Goal: Navigation & Orientation: Find specific page/section

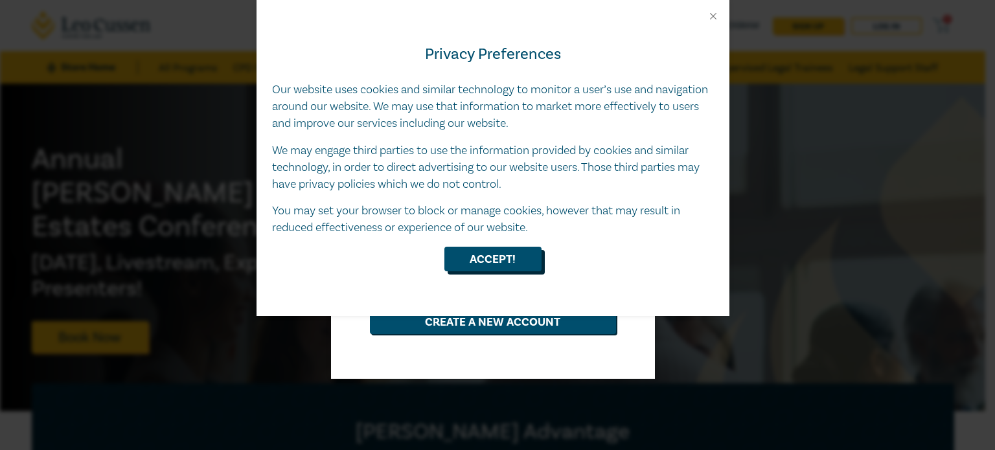
type input "[PERSON_NAME][EMAIL_ADDRESS][DOMAIN_NAME]"
click at [502, 253] on button "Accept!" at bounding box center [493, 259] width 97 height 25
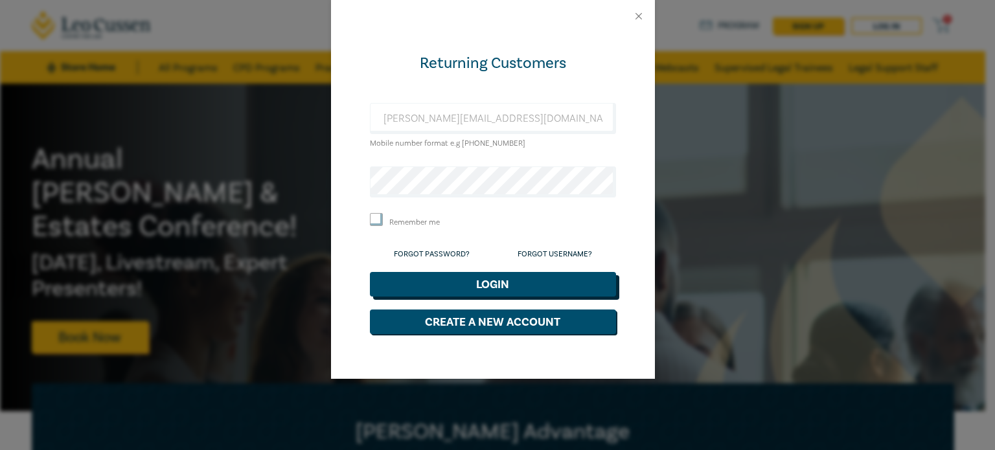
click at [452, 278] on button "Login" at bounding box center [493, 284] width 246 height 25
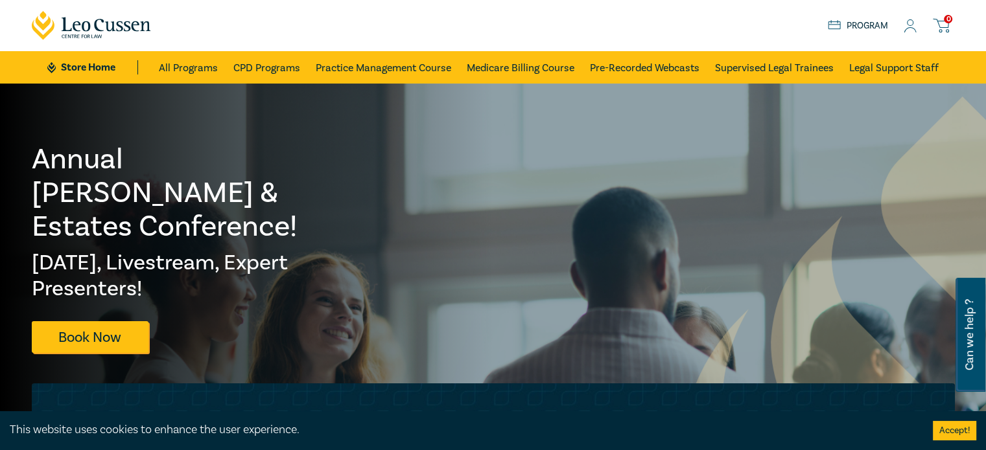
click at [911, 29] on icon at bounding box center [909, 26] width 13 height 14
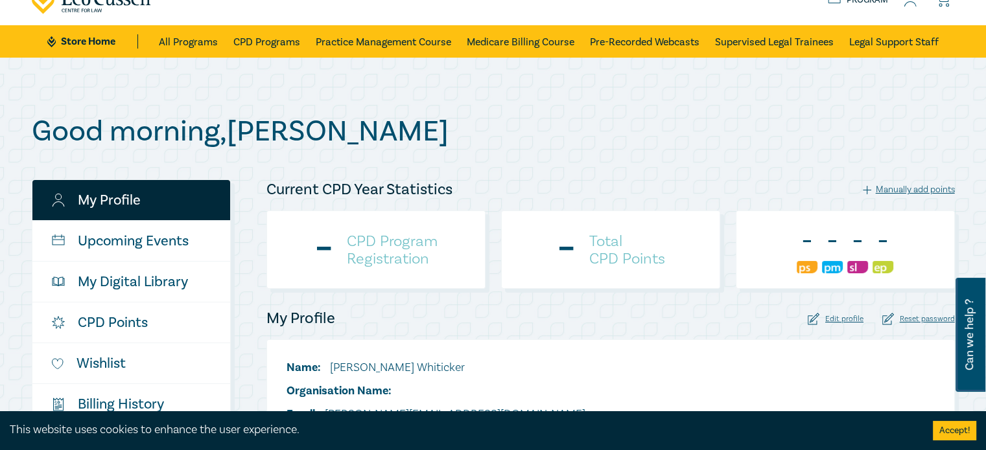
scroll to position [52, 0]
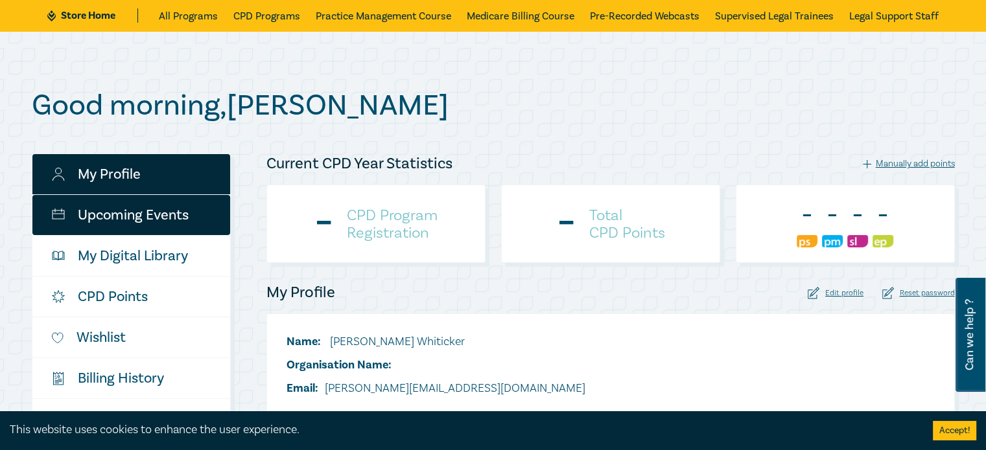
click at [134, 205] on link "Upcoming Events" at bounding box center [131, 215] width 198 height 40
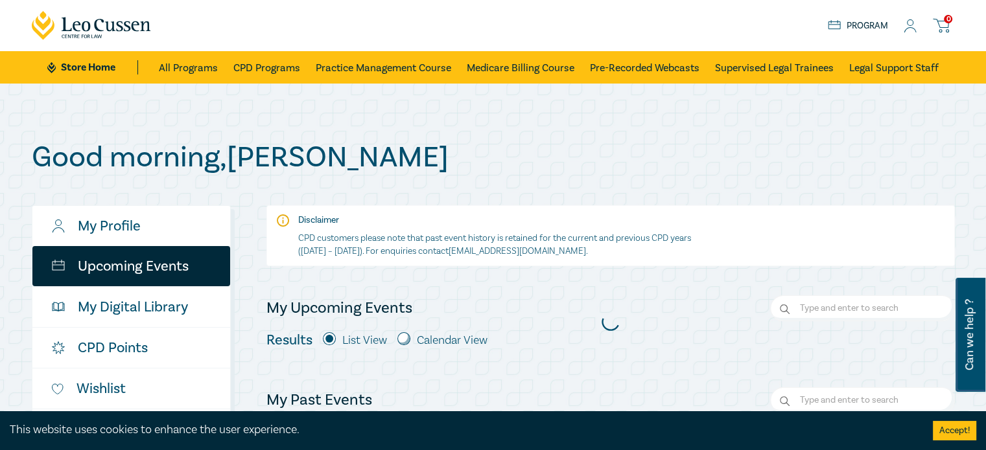
click at [521, 98] on div "Good morning , [PERSON_NAME] My Profile Upcoming Events My Digital Library CPD …" at bounding box center [493, 316] width 986 height 465
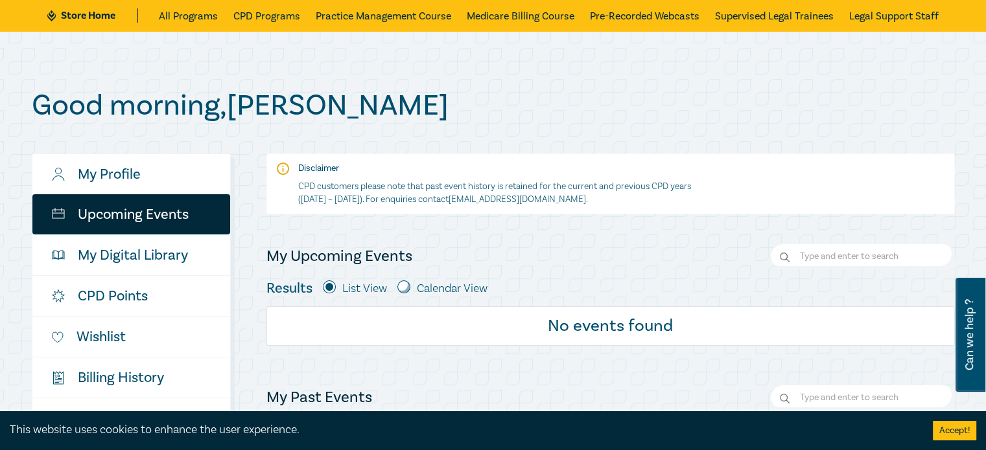
scroll to position [26, 0]
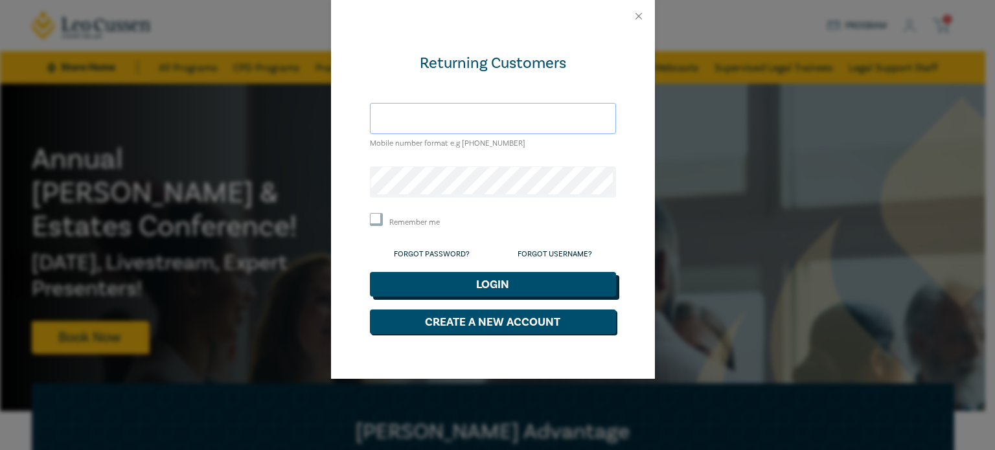
type input "[PERSON_NAME][EMAIL_ADDRESS][DOMAIN_NAME]"
click at [473, 284] on button "Login" at bounding box center [493, 284] width 246 height 25
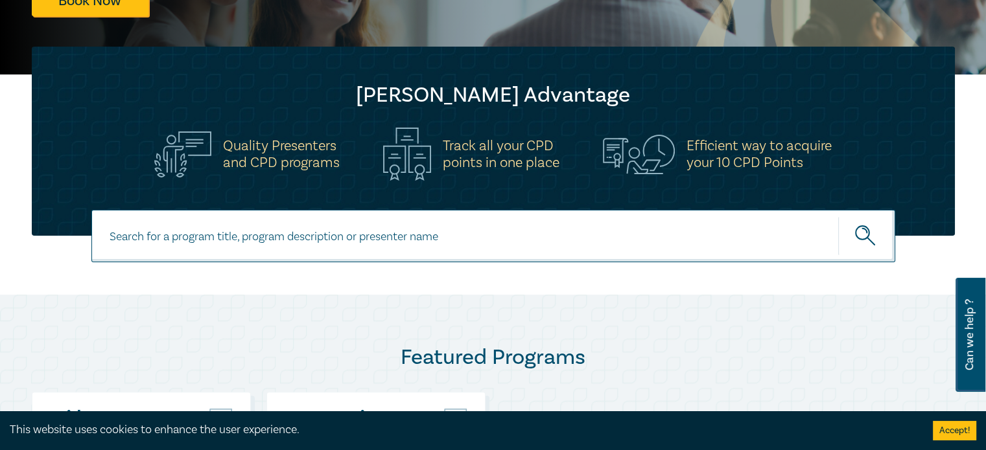
scroll to position [441, 0]
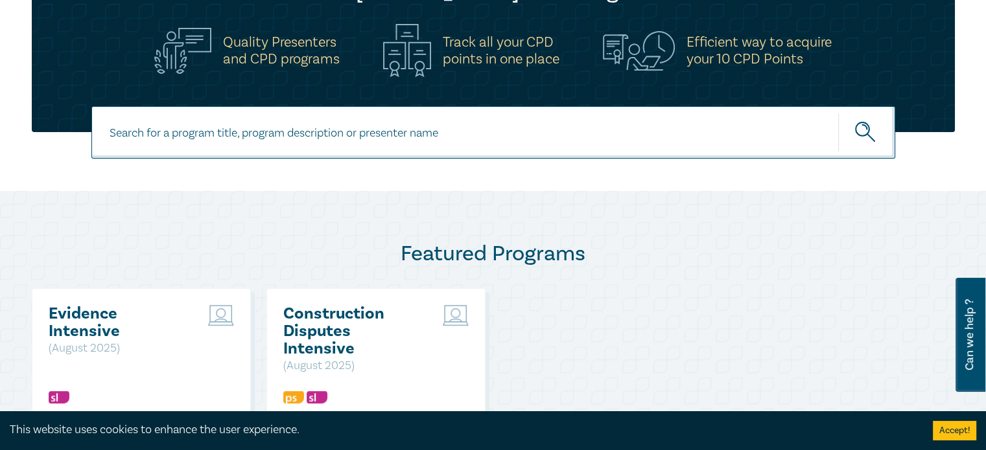
click at [945, 435] on button "Accept!" at bounding box center [953, 430] width 43 height 19
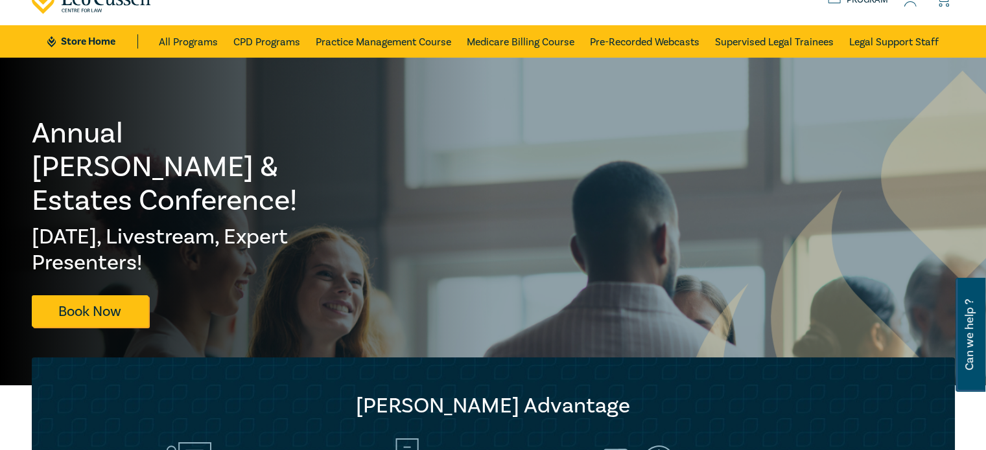
scroll to position [0, 0]
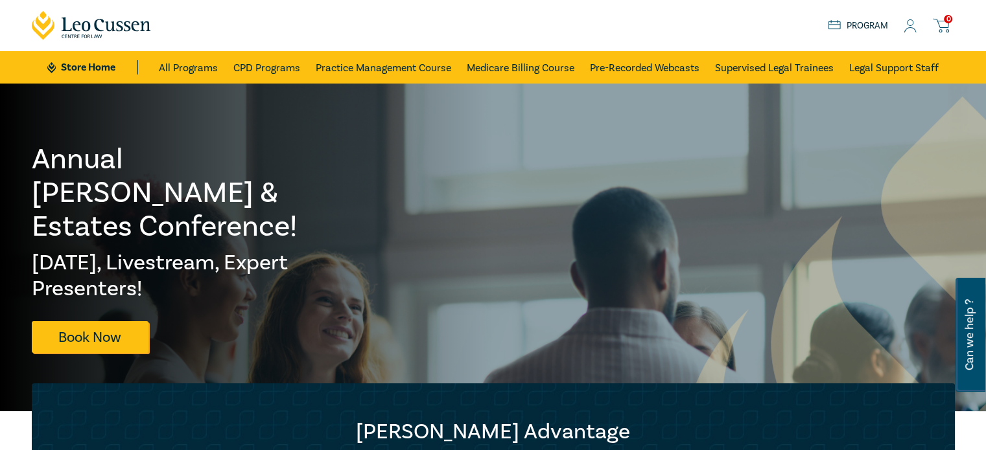
click at [863, 27] on link "Program" at bounding box center [857, 26] width 60 height 14
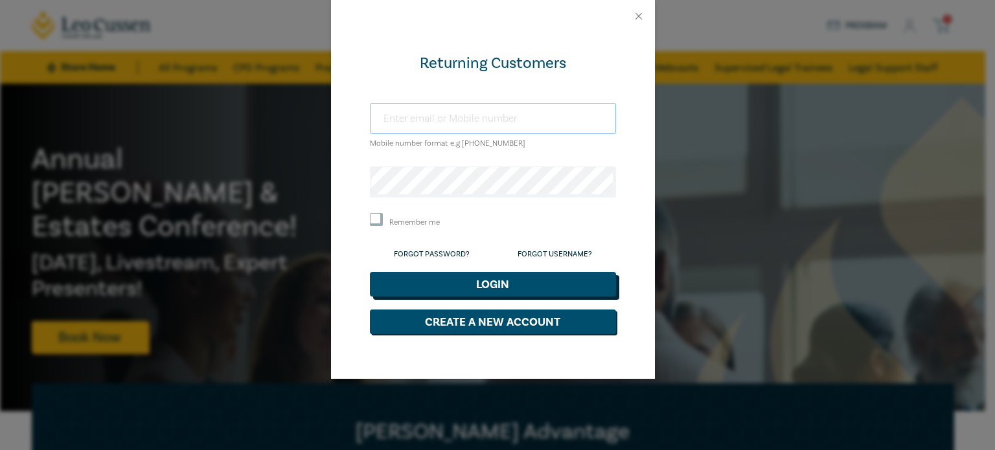
type input "[PERSON_NAME][EMAIL_ADDRESS][DOMAIN_NAME]"
click at [489, 286] on button "Login" at bounding box center [493, 284] width 246 height 25
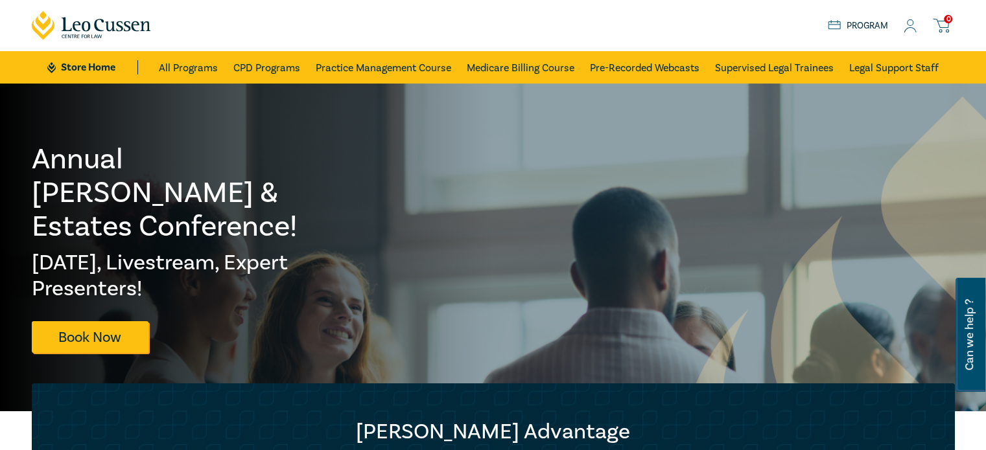
click at [907, 32] on icon at bounding box center [909, 26] width 13 height 14
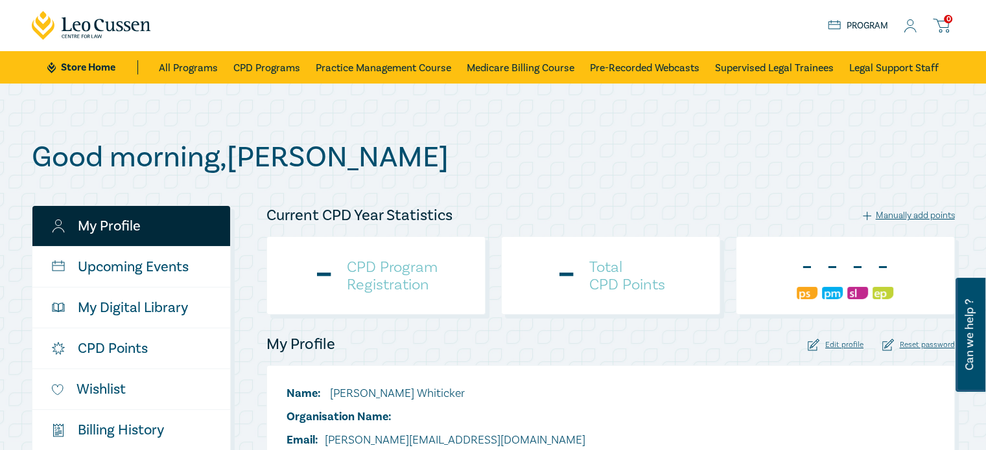
click at [573, 148] on h1 "Good morning , [PERSON_NAME]" at bounding box center [493, 158] width 923 height 34
click at [388, 281] on h4 "CPD Program Registration" at bounding box center [392, 276] width 91 height 35
click at [512, 162] on h1 "Good morning , [PERSON_NAME]" at bounding box center [493, 158] width 923 height 34
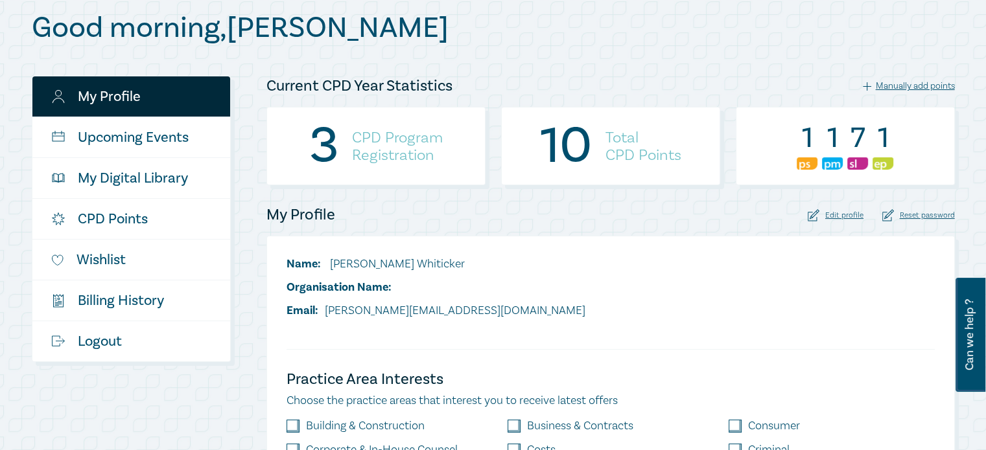
scroll to position [104, 0]
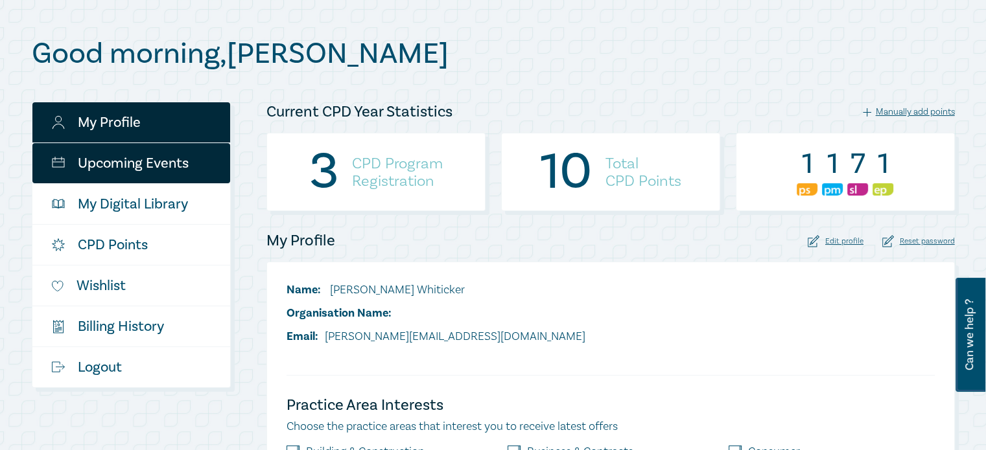
click at [136, 154] on link "Upcoming Events" at bounding box center [131, 163] width 198 height 40
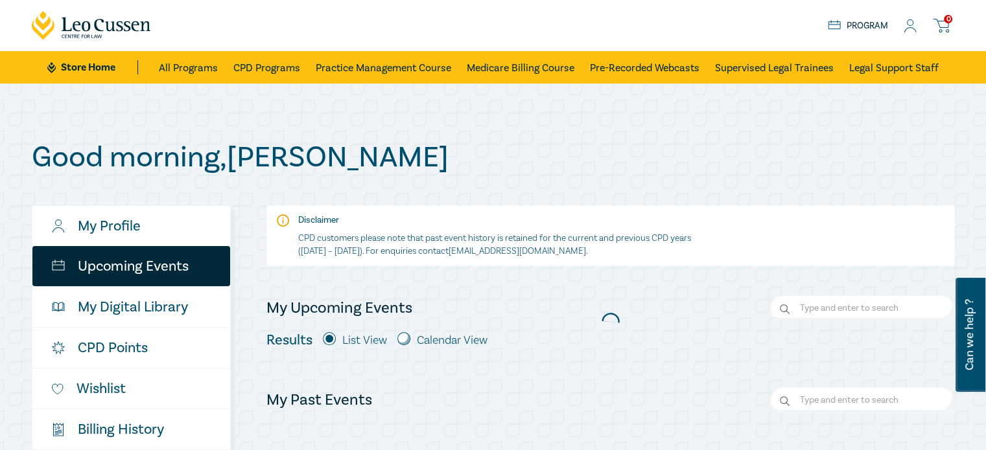
click at [857, 165] on h1 "Good morning , [PERSON_NAME]" at bounding box center [493, 158] width 923 height 34
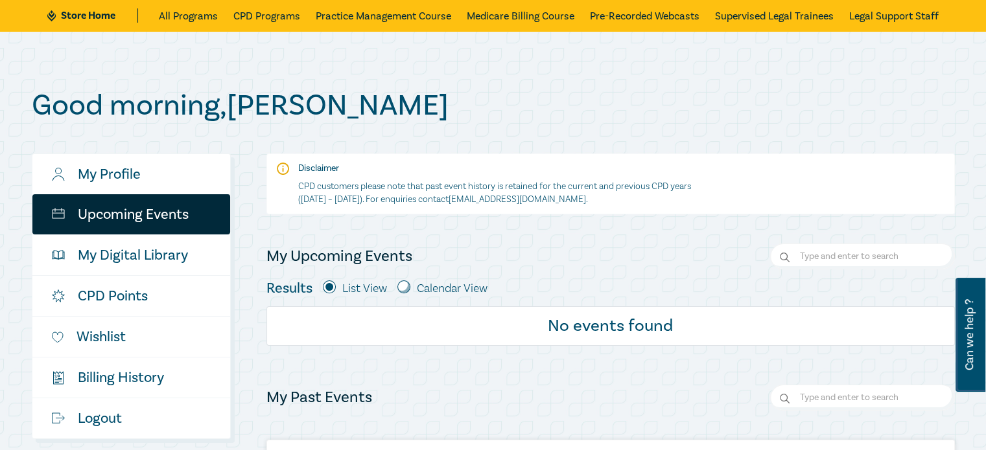
scroll to position [104, 0]
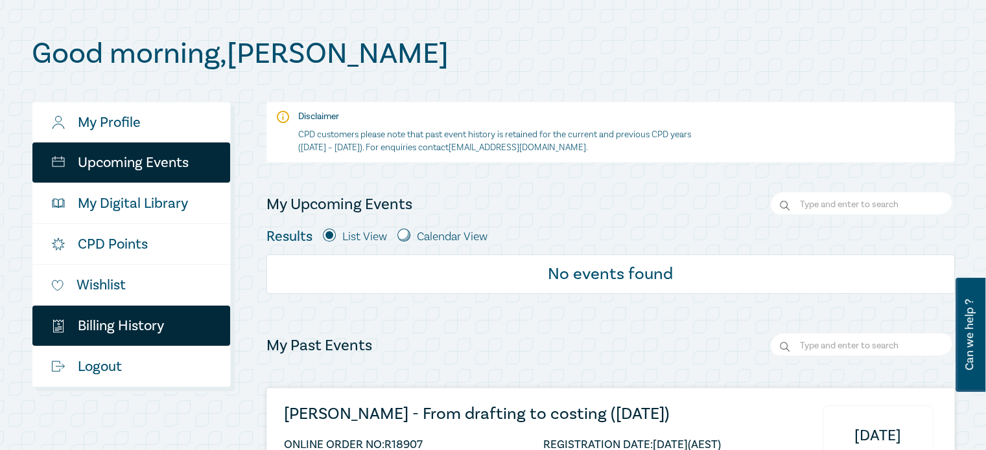
click at [115, 334] on link "$ Billing History" at bounding box center [131, 326] width 198 height 40
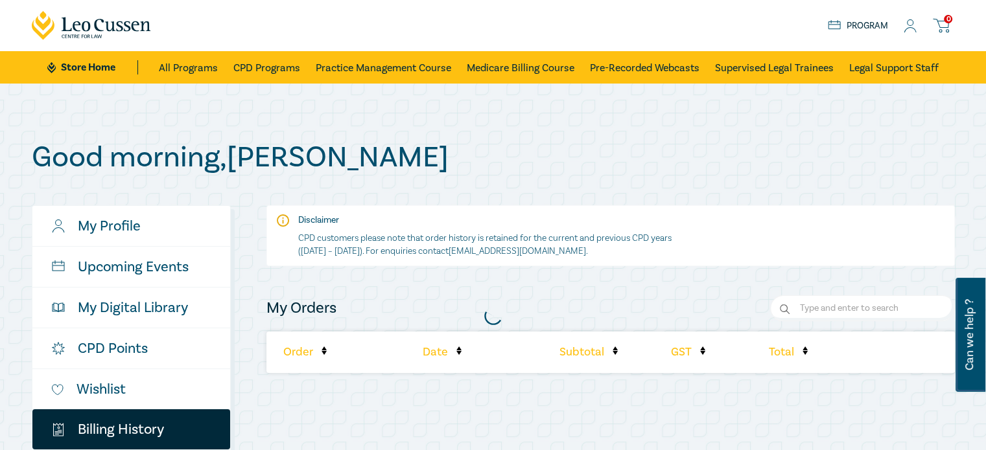
click at [728, 151] on h1 "Good morning , [PERSON_NAME]" at bounding box center [493, 158] width 923 height 34
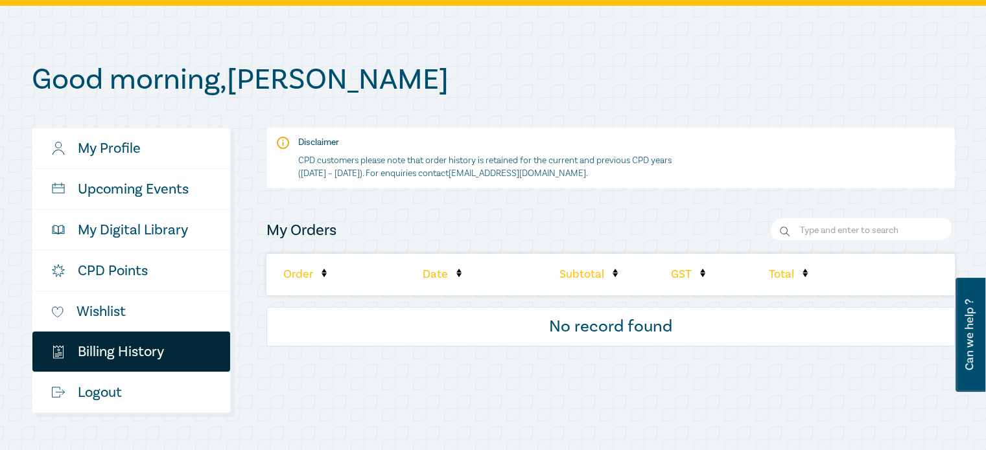
scroll to position [104, 0]
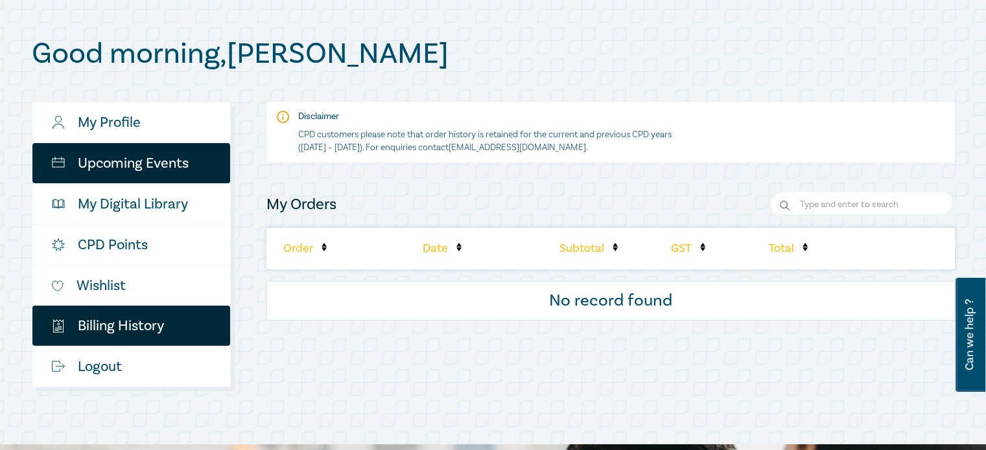
click at [133, 164] on link "Upcoming Events" at bounding box center [131, 163] width 198 height 40
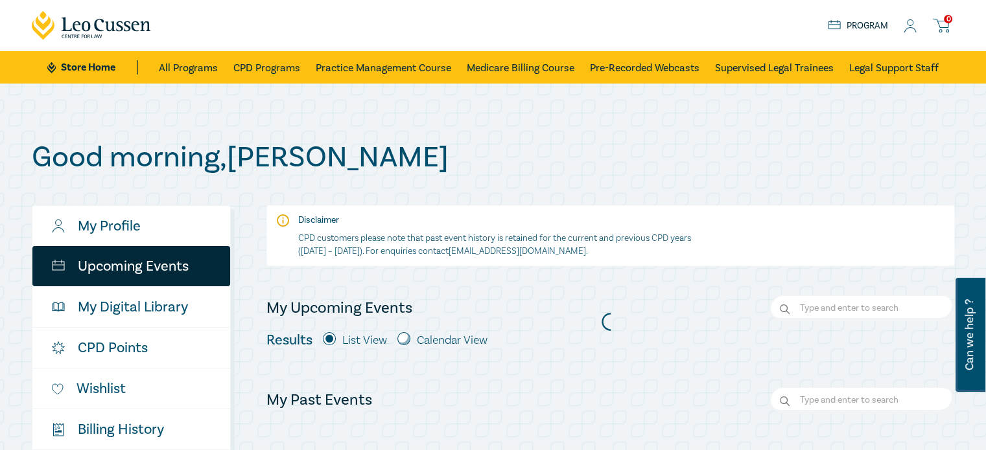
click at [744, 182] on div "Good morning , [PERSON_NAME] My Profile Upcoming Events My Digital Library CPD …" at bounding box center [493, 316] width 923 height 351
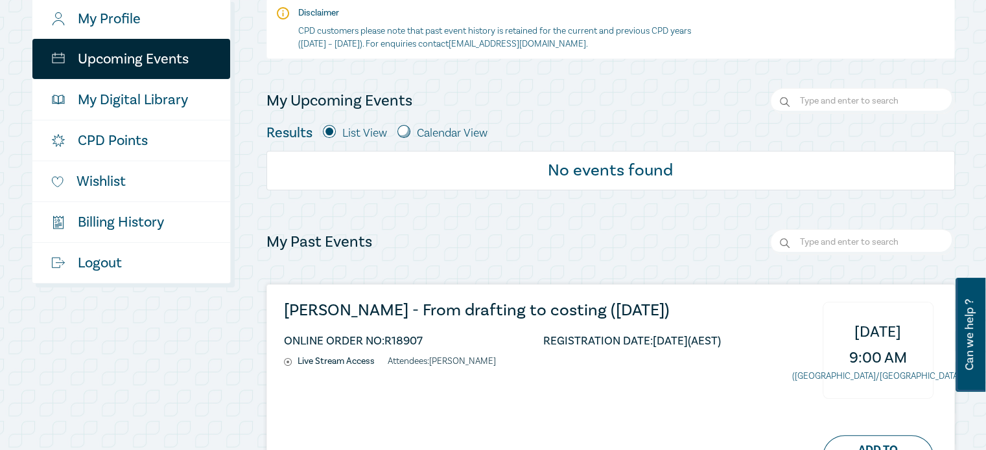
scroll to position [285, 0]
